Goal: Task Accomplishment & Management: Manage account settings

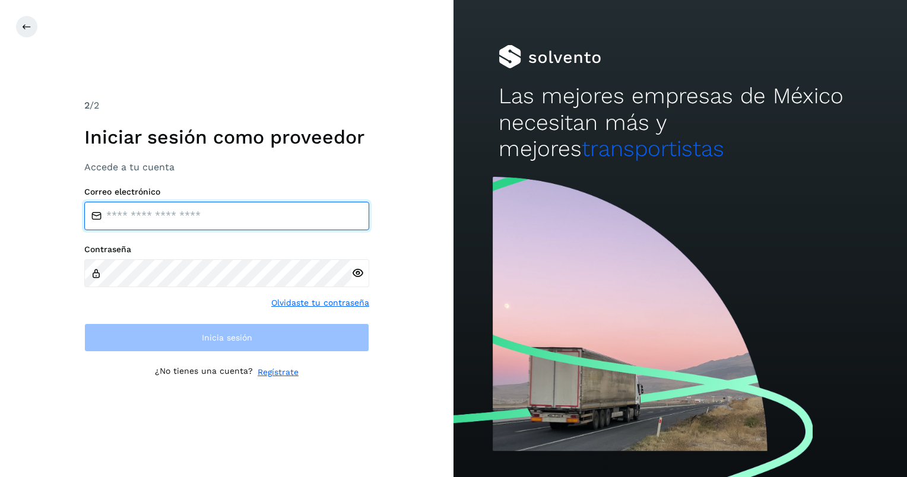
type input "**********"
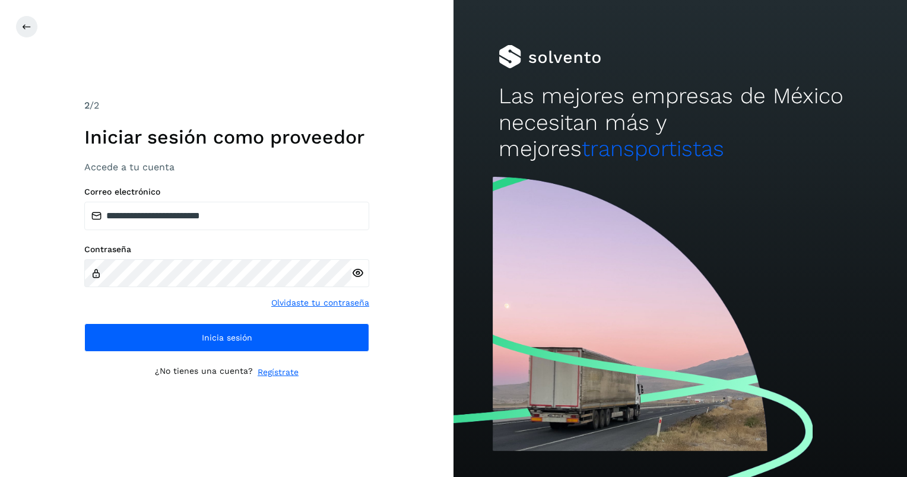
click at [358, 275] on icon at bounding box center [357, 273] width 12 height 12
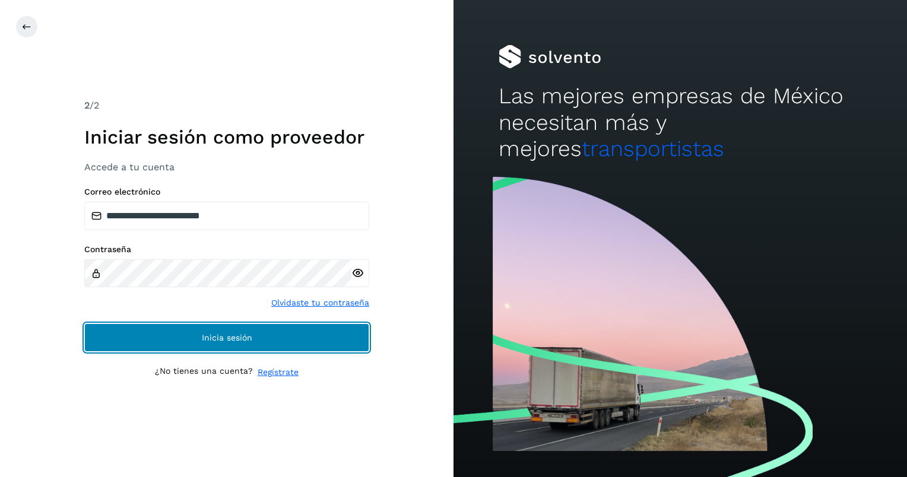
click at [266, 334] on button "Inicia sesión" at bounding box center [226, 337] width 285 height 28
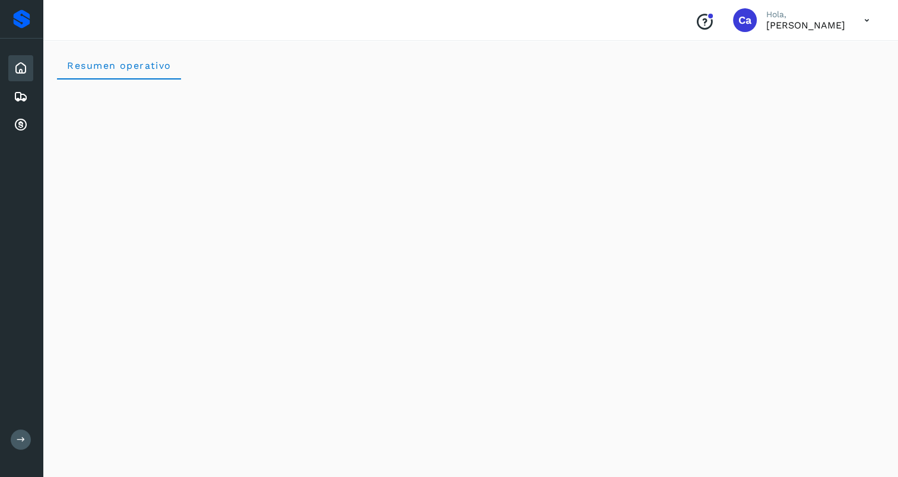
click at [865, 17] on icon at bounding box center [867, 20] width 24 height 24
click at [21, 74] on icon at bounding box center [21, 68] width 14 height 14
click at [20, 91] on icon at bounding box center [21, 97] width 14 height 14
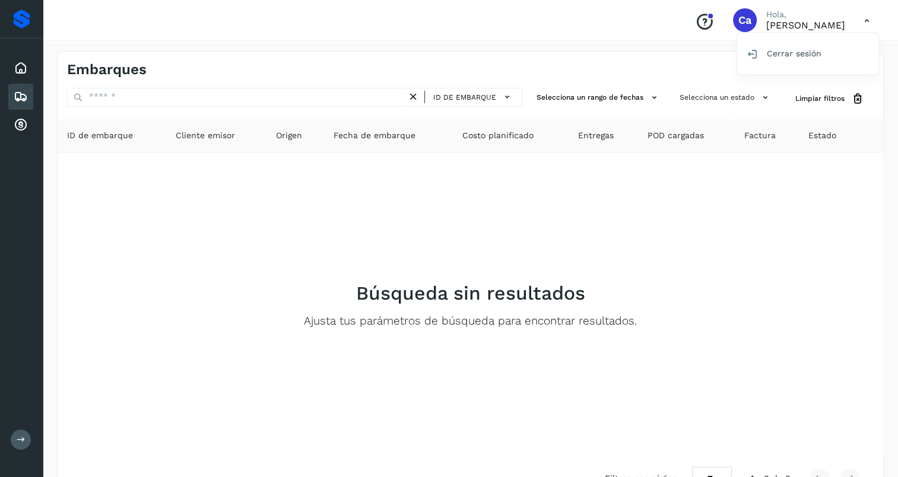
click at [751, 138] on div at bounding box center [449, 238] width 898 height 477
click at [15, 118] on icon at bounding box center [21, 125] width 14 height 14
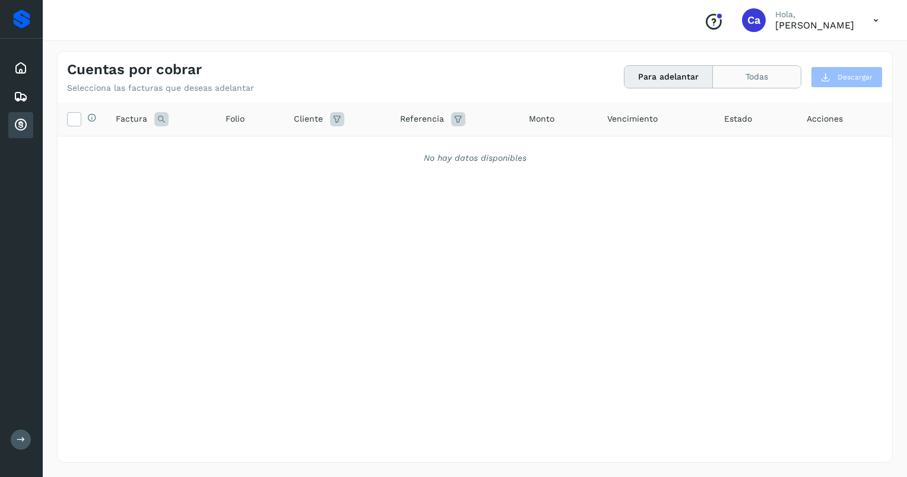
click at [753, 78] on button "Todas" at bounding box center [757, 77] width 88 height 22
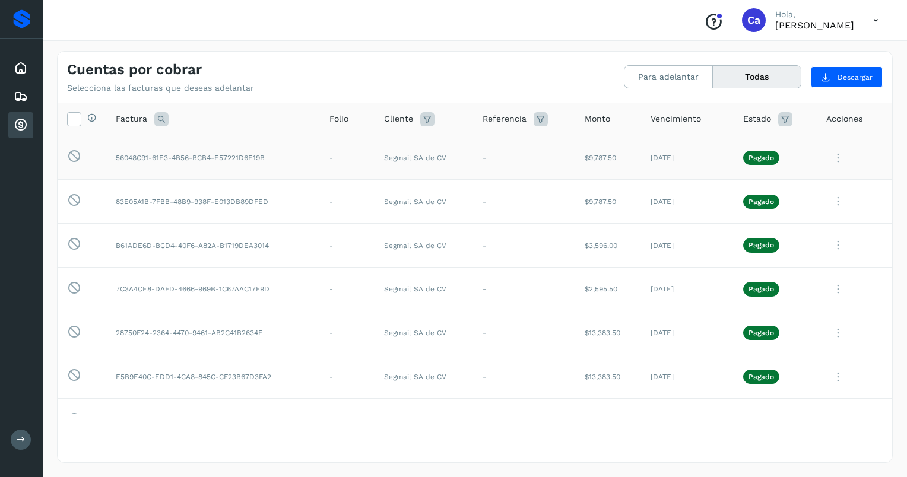
click at [262, 170] on td "56048C91-61E3-4B56-BCB4-E57221D6E19B" at bounding box center [213, 158] width 214 height 44
click at [434, 162] on td "Segmail SA de CV" at bounding box center [424, 158] width 99 height 44
click at [832, 152] on icon at bounding box center [838, 158] width 24 height 24
click at [788, 196] on button "Ver Detalle" at bounding box center [811, 186] width 141 height 23
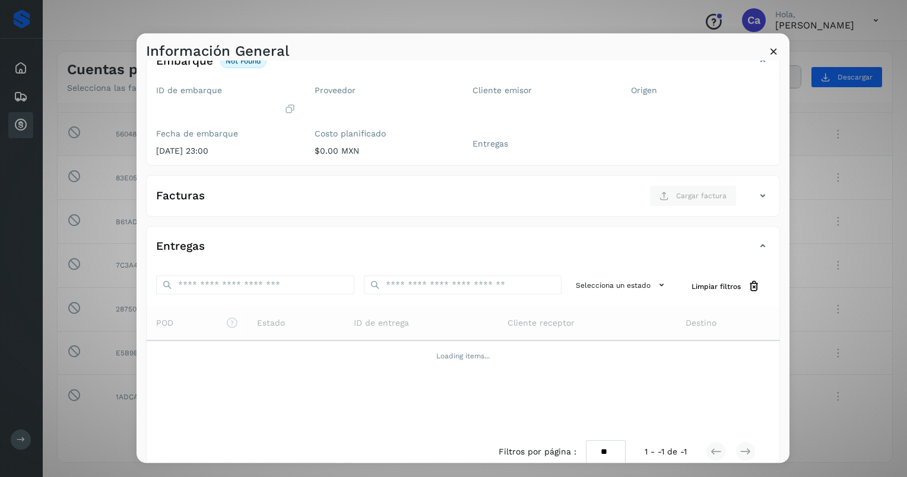
scroll to position [90, 0]
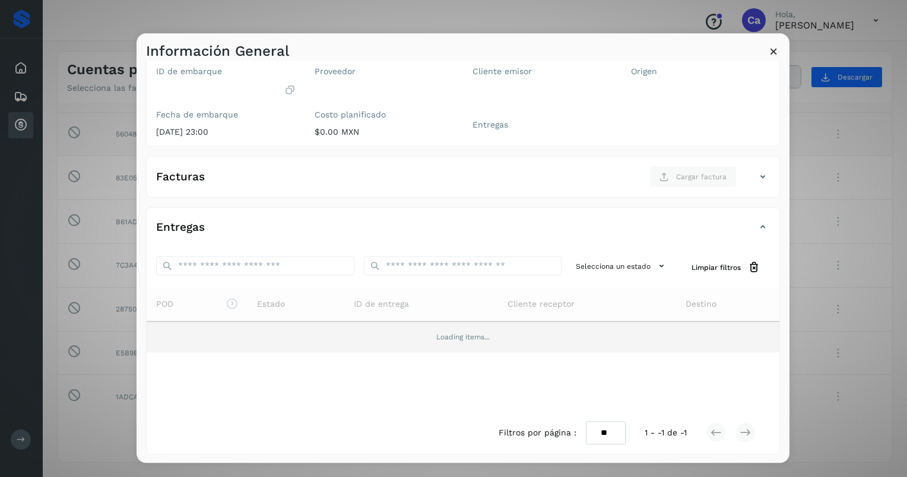
drag, startPoint x: 594, startPoint y: 433, endPoint x: 475, endPoint y: 332, distance: 155.9
click at [475, 332] on div "Selecciona un estado Limpiar filtros POD El tamaño máximo de archivo es de 20 M…" at bounding box center [463, 351] width 633 height 207
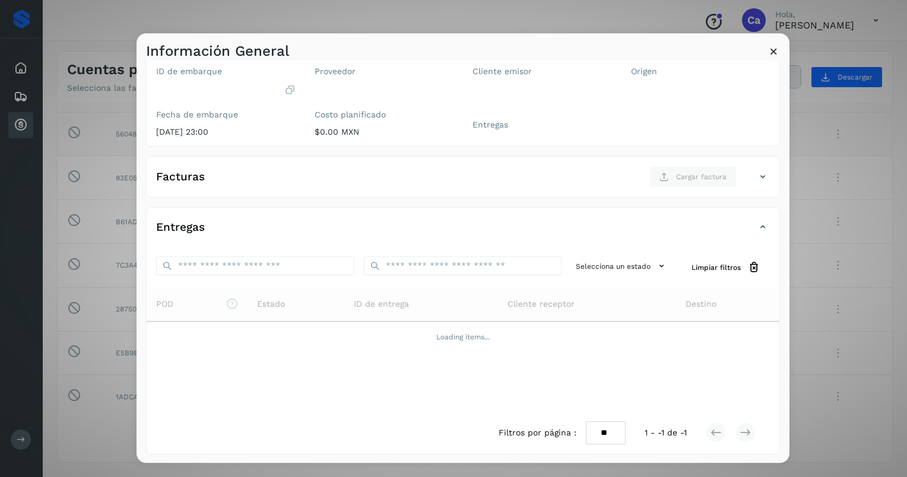
select select "**"
click at [586, 421] on select "** ** **" at bounding box center [606, 432] width 40 height 23
click at [773, 56] on icon at bounding box center [773, 51] width 12 height 12
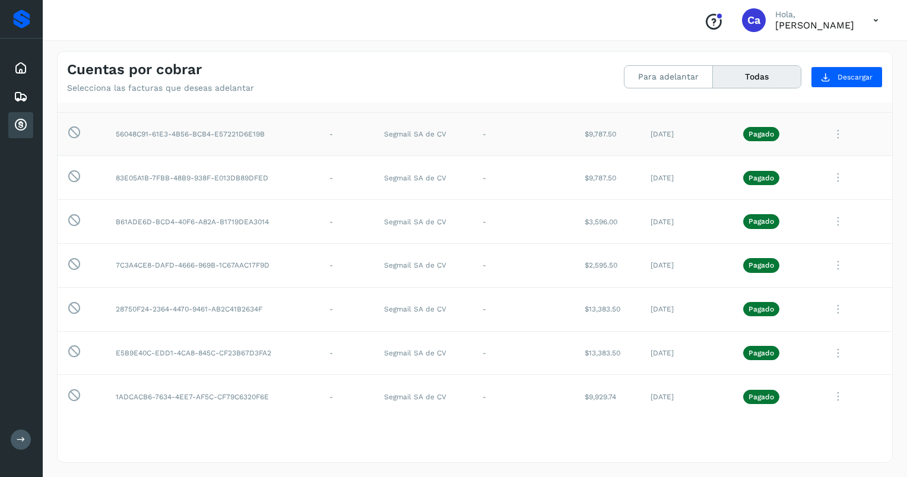
click at [773, 56] on div "Cuentas por cobrar Selecciona las facturas que deseas adelantar Para adelantar …" at bounding box center [475, 73] width 835 height 42
drag, startPoint x: 262, startPoint y: 131, endPoint x: 249, endPoint y: 131, distance: 13.1
click at [249, 131] on td "56048C91-61E3-4B56-BCB4-E57221D6E19B" at bounding box center [213, 134] width 214 height 44
drag, startPoint x: 249, startPoint y: 131, endPoint x: 275, endPoint y: 133, distance: 26.8
click at [275, 133] on td "56048C91-61E3-4B56-BCB4-E57221D6E19B" at bounding box center [213, 134] width 214 height 44
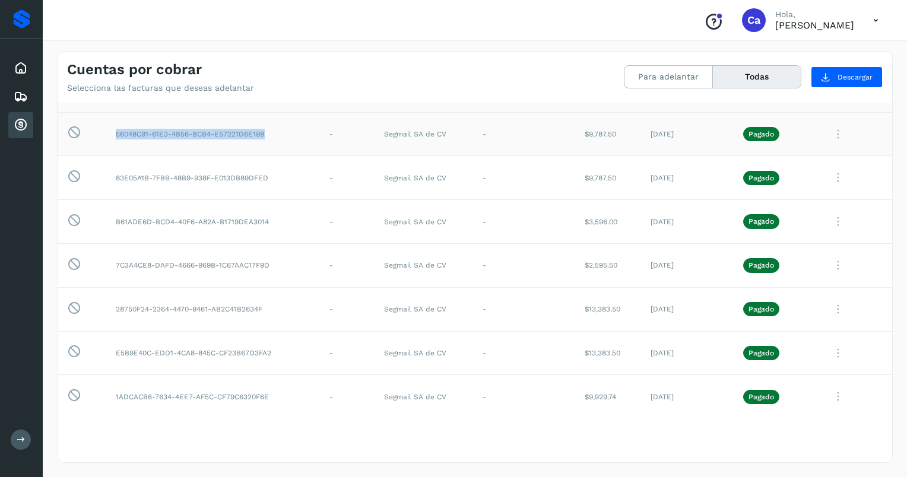
drag, startPoint x: 264, startPoint y: 132, endPoint x: 111, endPoint y: 121, distance: 153.0
click at [111, 121] on td "56048C91-61E3-4B56-BCB4-E57221D6E19B" at bounding box center [213, 134] width 214 height 44
copy td "56048C91-61E3-4B56-BCB4-E57221D6E19B"
click at [829, 183] on icon at bounding box center [838, 178] width 24 height 24
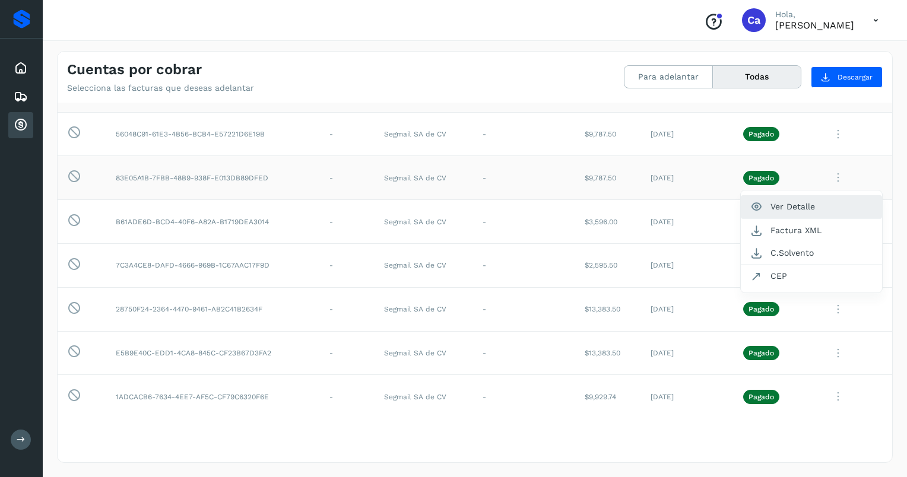
click at [788, 208] on button "Ver Detalle" at bounding box center [811, 206] width 141 height 23
select select "**"
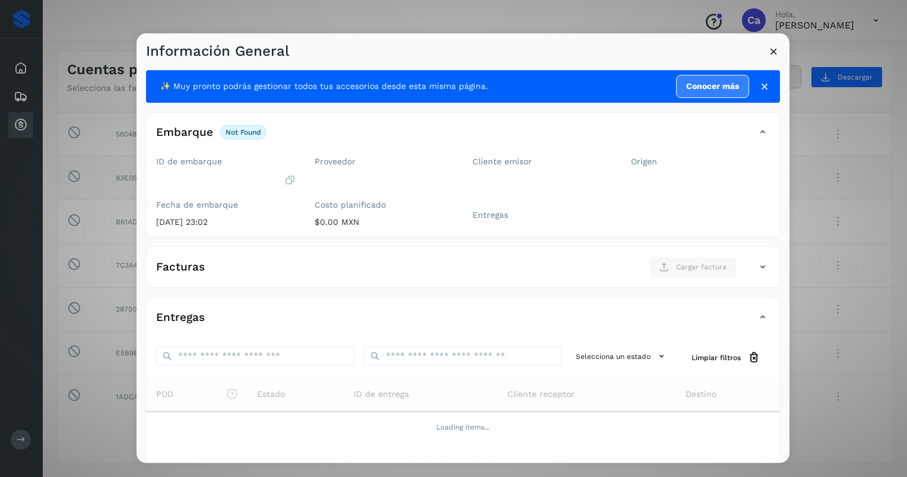
click at [772, 48] on icon at bounding box center [773, 51] width 12 height 12
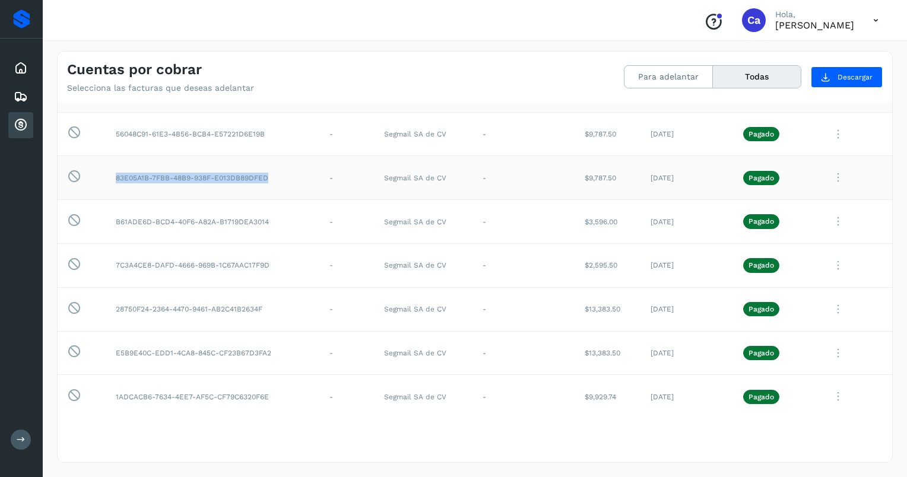
drag, startPoint x: 267, startPoint y: 175, endPoint x: 107, endPoint y: 173, distance: 160.3
click at [107, 173] on td "83E05A1B-7FBB-48B9-938F-E013DB89DFED" at bounding box center [213, 178] width 214 height 44
copy td "83E05A1B-7FBB-48B9-938F-E013DB89DFED"
drag, startPoint x: 259, startPoint y: 218, endPoint x: 321, endPoint y: 226, distance: 62.2
click at [321, 226] on tr "Esta factura no está disponible para adelanto B61ADE6D-BCD4-40F6-A82A-B1719DEA3…" at bounding box center [475, 222] width 835 height 44
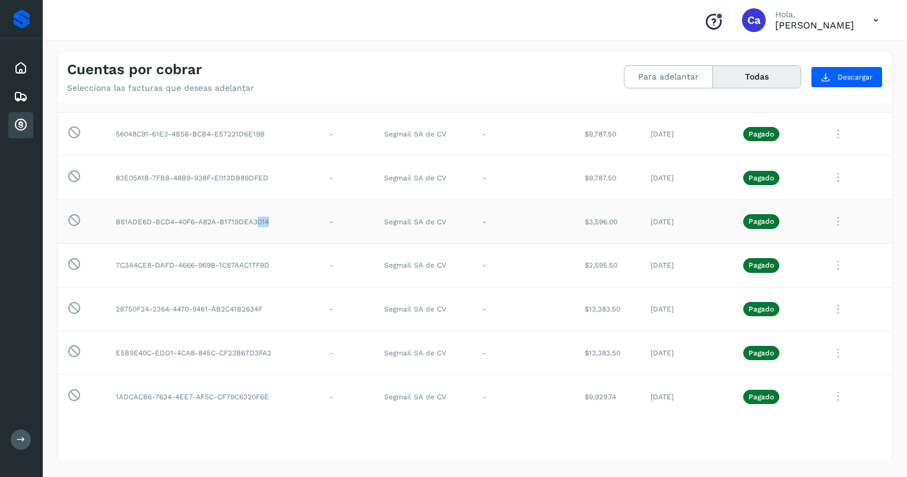
click at [321, 224] on td "-" at bounding box center [347, 222] width 55 height 44
drag, startPoint x: 268, startPoint y: 218, endPoint x: 110, endPoint y: 211, distance: 158.0
click at [110, 211] on td "B61ADE6D-BCD4-40F6-A82A-B1719DEA3014" at bounding box center [213, 222] width 214 height 44
copy td "B61ADE6D-BCD4-40F6-A82A-B1719DEA3014"
click at [274, 273] on td "7C3A4CE8-DAFD-4666-969B-1C67AAC17F9D" at bounding box center [213, 265] width 214 height 44
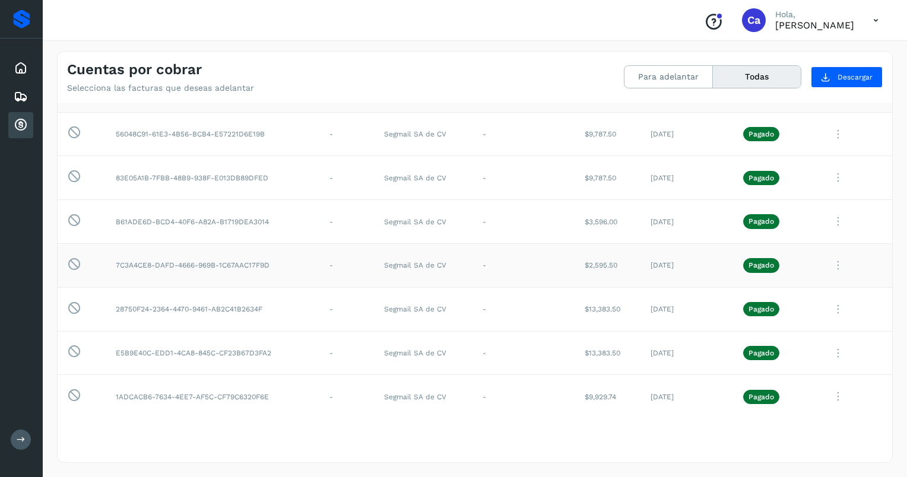
click at [833, 262] on icon at bounding box center [838, 265] width 24 height 24
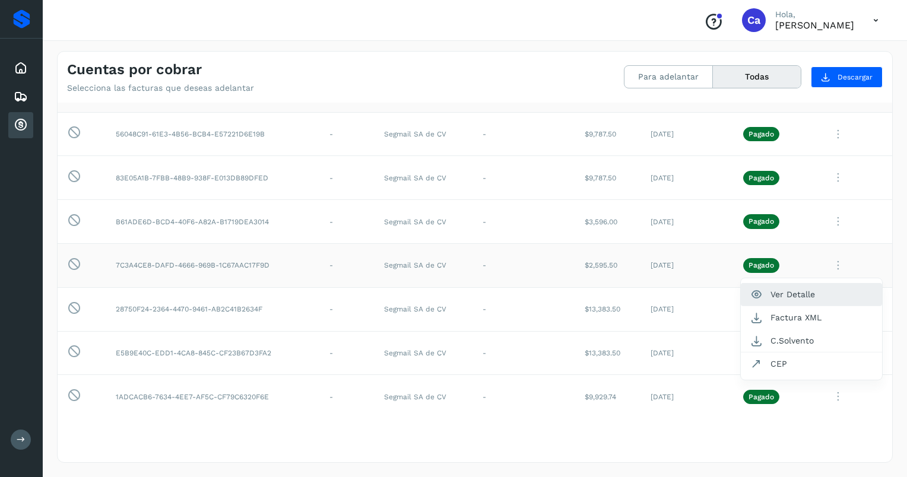
click at [805, 290] on button "Ver Detalle" at bounding box center [811, 294] width 141 height 23
select select "**"
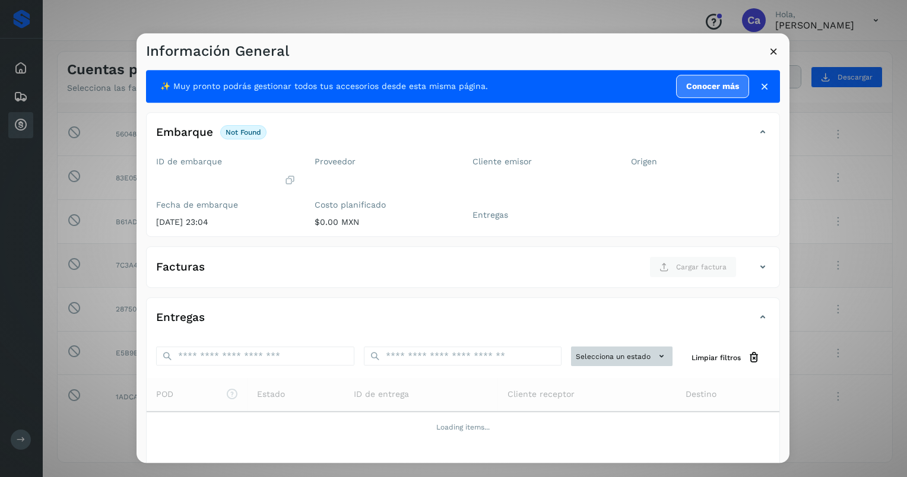
click at [655, 358] on icon at bounding box center [661, 357] width 12 height 12
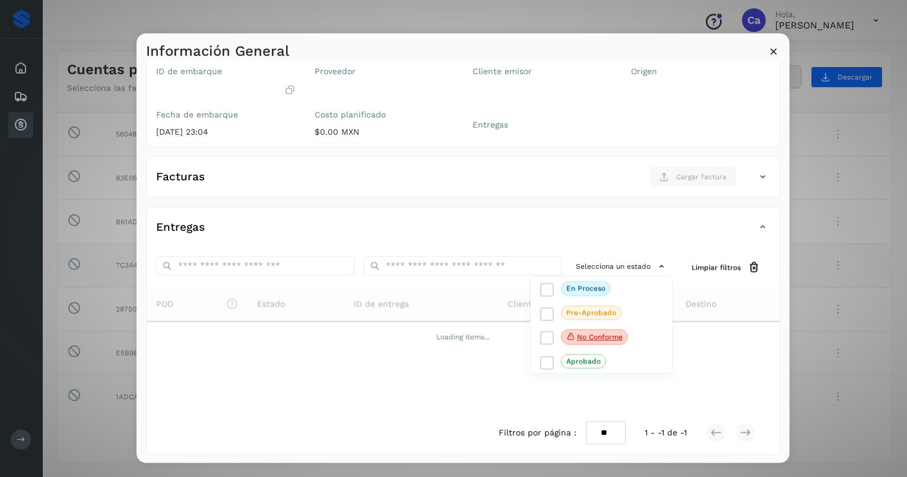
click at [729, 263] on div at bounding box center [590, 271] width 907 height 477
click at [770, 49] on icon at bounding box center [773, 51] width 12 height 12
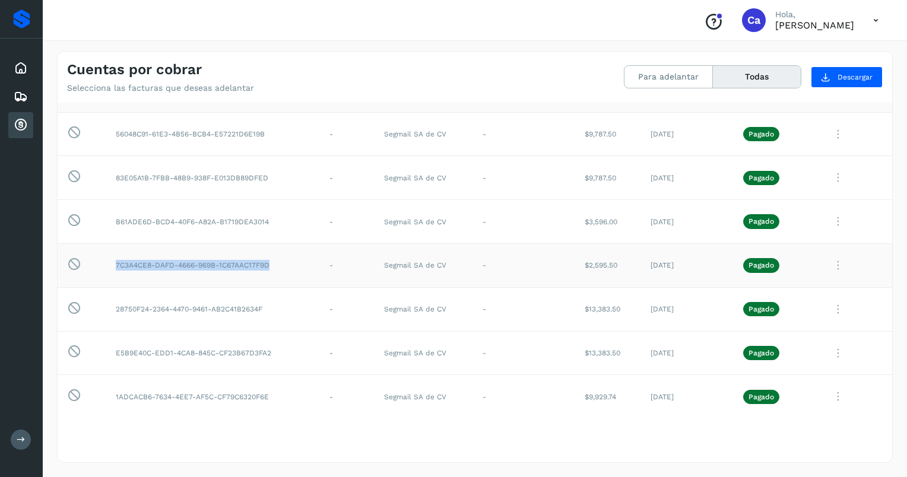
drag, startPoint x: 268, startPoint y: 263, endPoint x: 112, endPoint y: 267, distance: 156.2
click at [112, 267] on td "7C3A4CE8-DAFD-4666-969B-1C67AAC17F9D" at bounding box center [213, 265] width 214 height 44
copy td "7C3A4CE8-DAFD-4666-969B-1C67AAC17F9D"
click at [254, 179] on td "83E05A1B-7FBB-48B9-938F-E013DB89DFED" at bounding box center [213, 178] width 214 height 44
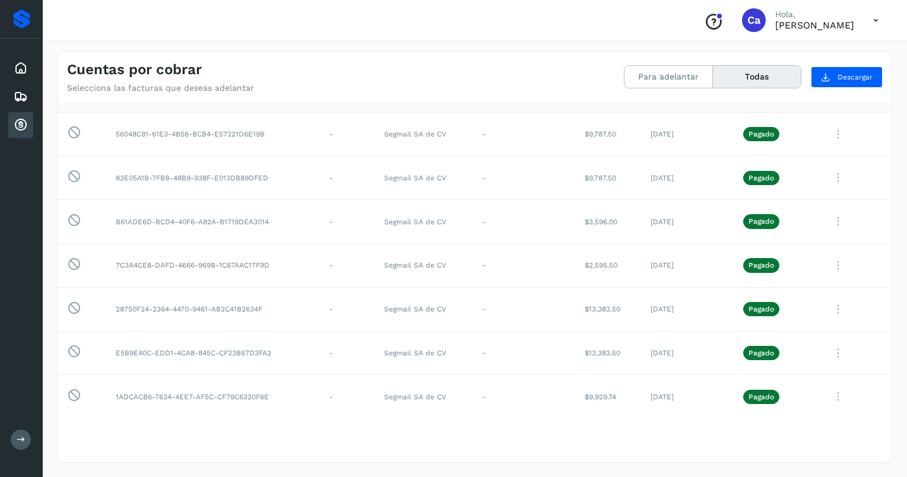
click at [897, 180] on div "Cuentas por cobrar Selecciona las facturas que deseas adelantar Para adelantar …" at bounding box center [475, 257] width 864 height 440
click at [826, 179] on icon at bounding box center [838, 178] width 24 height 24
click at [793, 195] on button "Ver Detalle" at bounding box center [811, 206] width 141 height 23
select select "**"
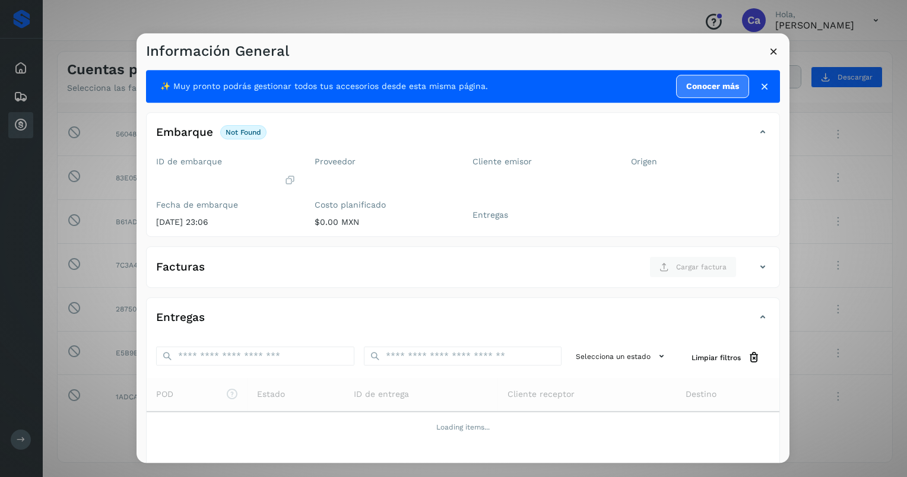
click at [767, 53] on div "Información General" at bounding box center [463, 46] width 653 height 27
click at [767, 47] on icon at bounding box center [773, 51] width 12 height 12
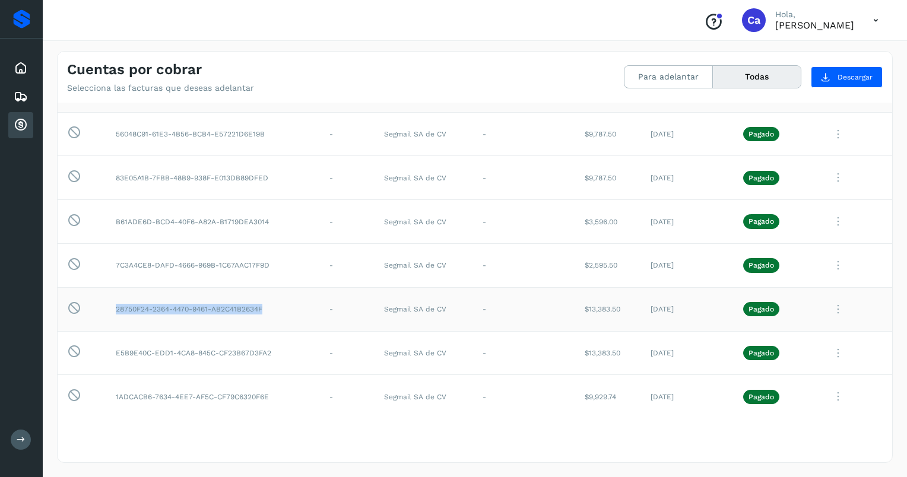
drag, startPoint x: 262, startPoint y: 306, endPoint x: 112, endPoint y: 296, distance: 151.1
click at [112, 296] on td "28750F24-2364-4470-9461-AB2C41B2634F" at bounding box center [213, 309] width 214 height 44
click at [271, 307] on td "28750F24-2364-4470-9461-AB2C41B2634F" at bounding box center [213, 309] width 214 height 44
drag, startPoint x: 263, startPoint y: 306, endPoint x: 87, endPoint y: 289, distance: 176.5
click at [87, 289] on tr "Esta factura no está disponible para adelanto 28750F24-2364-4470-9461-AB2C41B26…" at bounding box center [475, 309] width 835 height 44
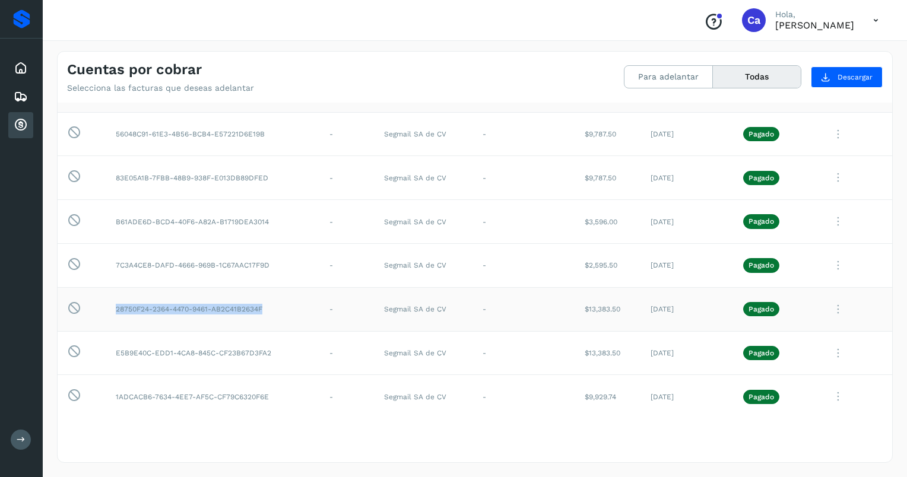
copy td "28750F24-2364-4470-9461-AB2C41B2634F"
drag, startPoint x: 271, startPoint y: 351, endPoint x: 113, endPoint y: 348, distance: 157.9
click at [113, 348] on td "E5B9E40C-EDD1-4CA8-845C-CF23B67D3FA2" at bounding box center [213, 353] width 214 height 44
copy td "E5B9E40C-EDD1-4CA8-845C-CF23B67D3FA2"
